Goal: Check status: Check status

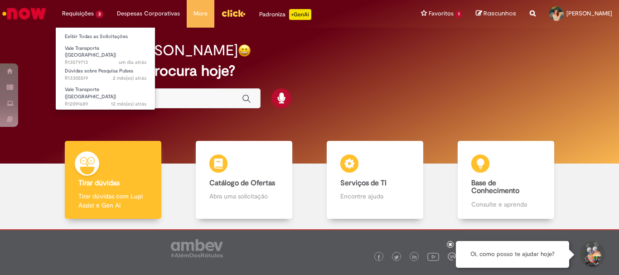
click at [97, 29] on ul "Exibir Todas as Solicitações Vale Transporte (VT) um dia atrás um dia atrás R13…" at bounding box center [105, 68] width 100 height 83
click at [100, 34] on link "Exibir Todas as Solicitações" at bounding box center [106, 37] width 100 height 10
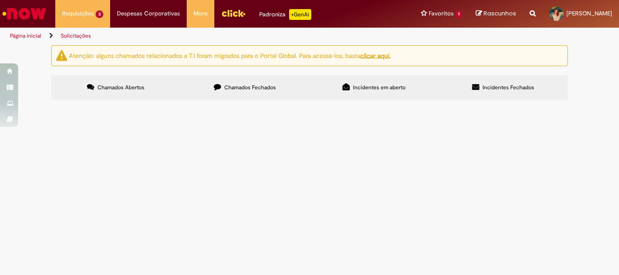
click at [269, 81] on label "Chamados Fechados" at bounding box center [244, 87] width 129 height 24
click at [0, 0] on link "2" at bounding box center [0, 0] width 0 height 0
click at [0, 0] on link "3" at bounding box center [0, 0] width 0 height 0
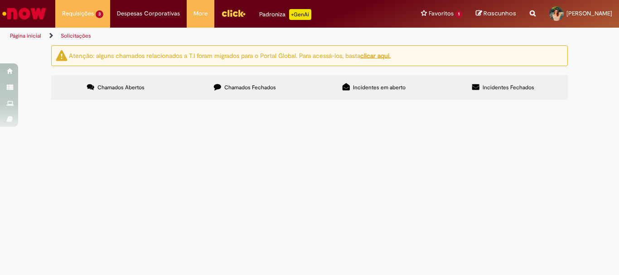
scroll to position [876, 0]
click at [0, 0] on link "2" at bounding box center [0, 0] width 0 height 0
click at [0, 0] on span "Compras rápidas (Speed Buy)" at bounding box center [0, 0] width 0 height 0
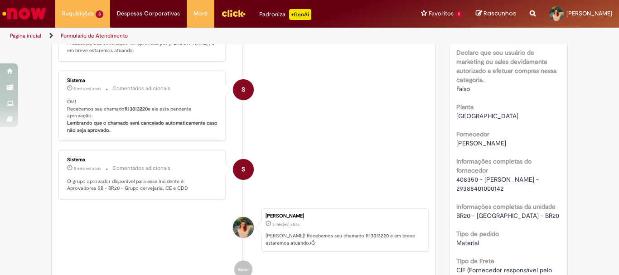
scroll to position [590, 0]
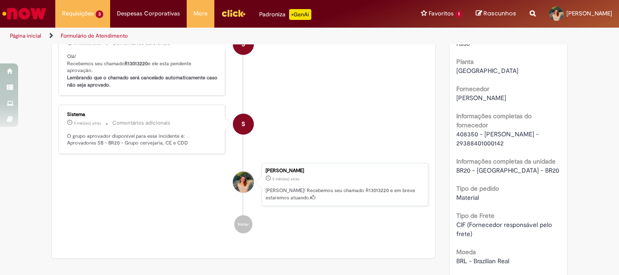
drag, startPoint x: 485, startPoint y: 152, endPoint x: 541, endPoint y: 155, distance: 56.3
click at [541, 148] on div "408350 - [PERSON_NAME] - 29388401000142" at bounding box center [508, 139] width 105 height 18
copy span "29388401000142"
drag, startPoint x: 454, startPoint y: 142, endPoint x: 474, endPoint y: 142, distance: 19.5
click at [474, 142] on span "408350 - [PERSON_NAME] - 29388401000142" at bounding box center [498, 138] width 84 height 17
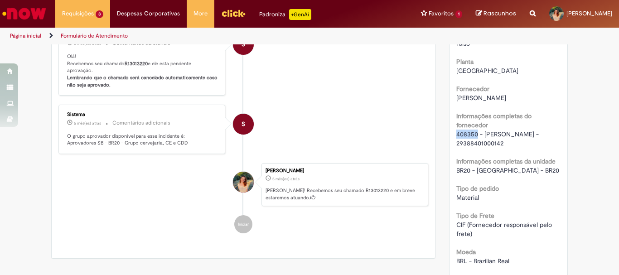
copy span "408350"
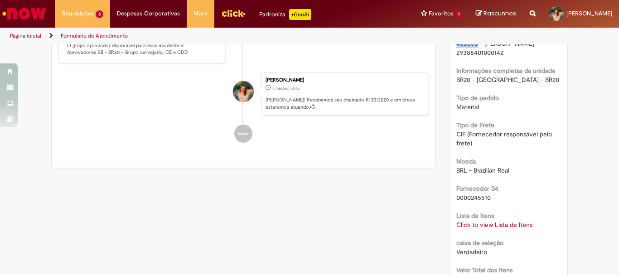
scroll to position [636, 0]
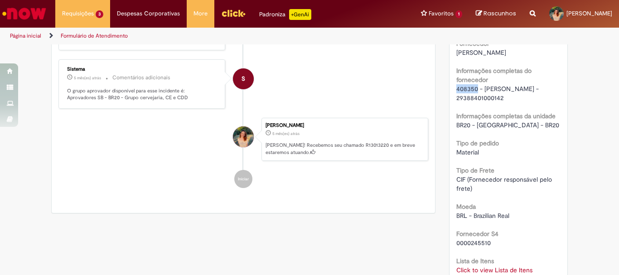
copy span "408350"
drag, startPoint x: 486, startPoint y: 105, endPoint x: 539, endPoint y: 106, distance: 53.0
click at [539, 102] on div "408350 - [PERSON_NAME] - 29388401000142" at bounding box center [508, 93] width 105 height 18
copy span "29388401000142"
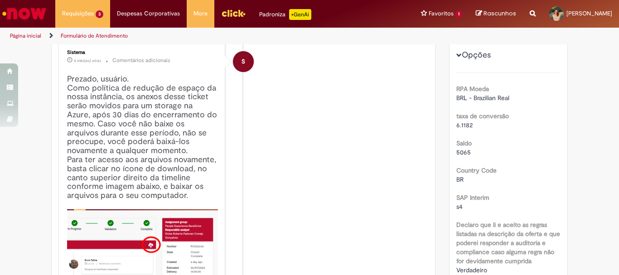
scroll to position [0, 0]
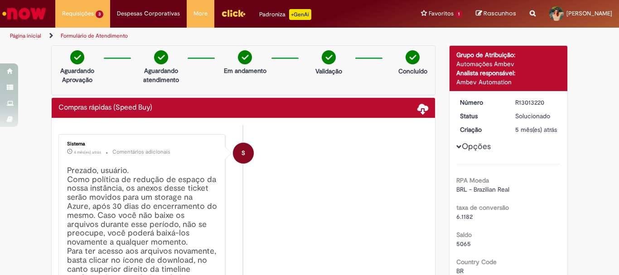
click at [0, 0] on button "Opções" at bounding box center [0, 0] width 0 height 0
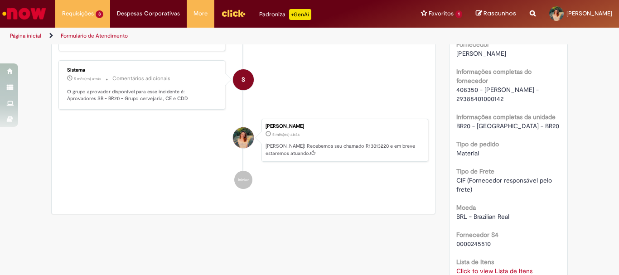
scroll to position [680, 0]
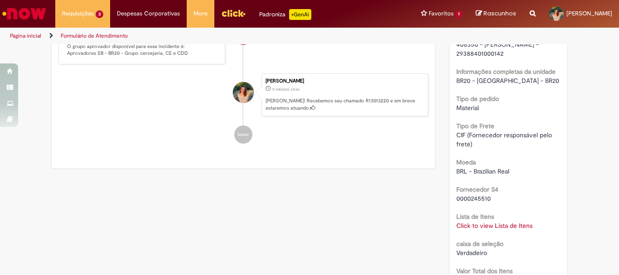
click at [505, 230] on link "Click to view Lista de Itens" at bounding box center [494, 226] width 76 height 8
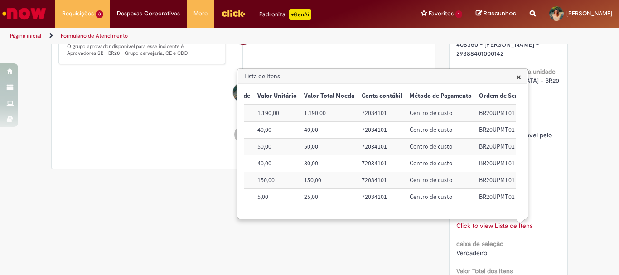
scroll to position [0, 160]
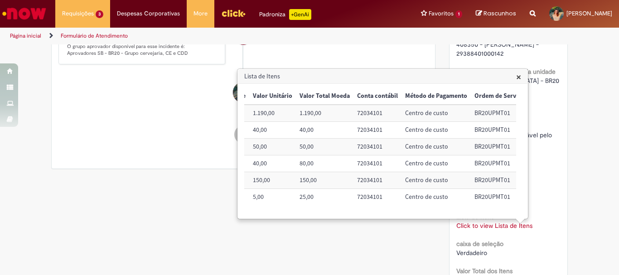
click at [407, 54] on li "S Sistema 5 mês(es) atrás 5 meses atrás Comentários adicionais O grupo aprovado…" at bounding box center [243, 39] width 370 height 49
click at [522, 76] on h3 "Lista de Itens" at bounding box center [383, 76] width 290 height 15
click at [518, 77] on span "×" at bounding box center [518, 77] width 5 height 12
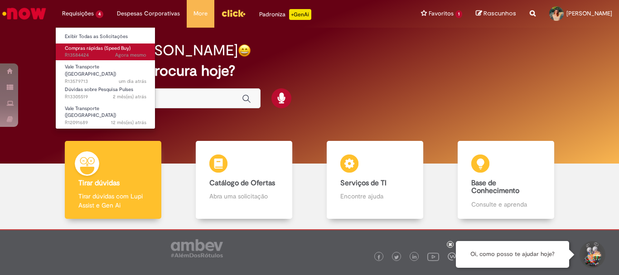
click at [91, 48] on span "Compras rápidas (Speed Buy)" at bounding box center [98, 48] width 66 height 7
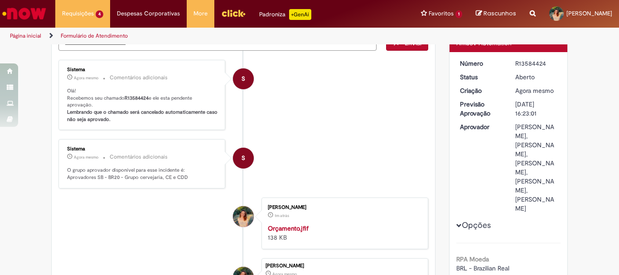
scroll to position [45, 0]
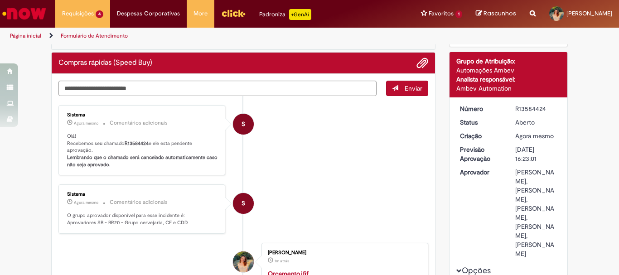
drag, startPoint x: 512, startPoint y: 111, endPoint x: 551, endPoint y: 109, distance: 38.6
click at [551, 109] on div "R13584424" at bounding box center [536, 108] width 42 height 9
copy div "R13584424"
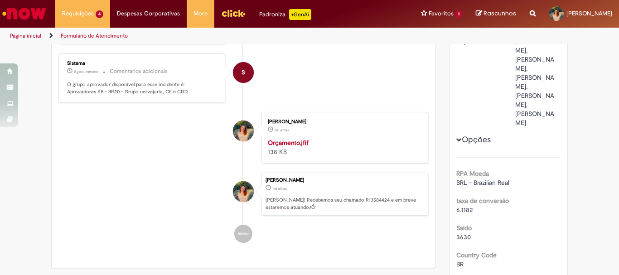
scroll to position [0, 0]
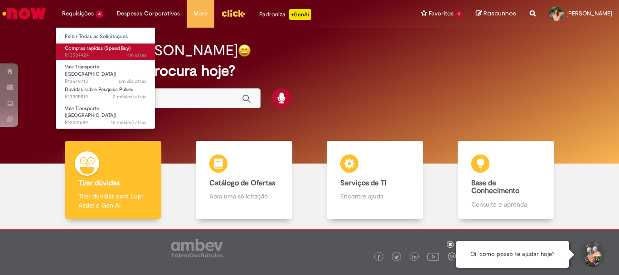
click at [106, 48] on span "Compras rápidas (Speed Buy)" at bounding box center [98, 48] width 66 height 7
